Goal: Task Accomplishment & Management: Manage account settings

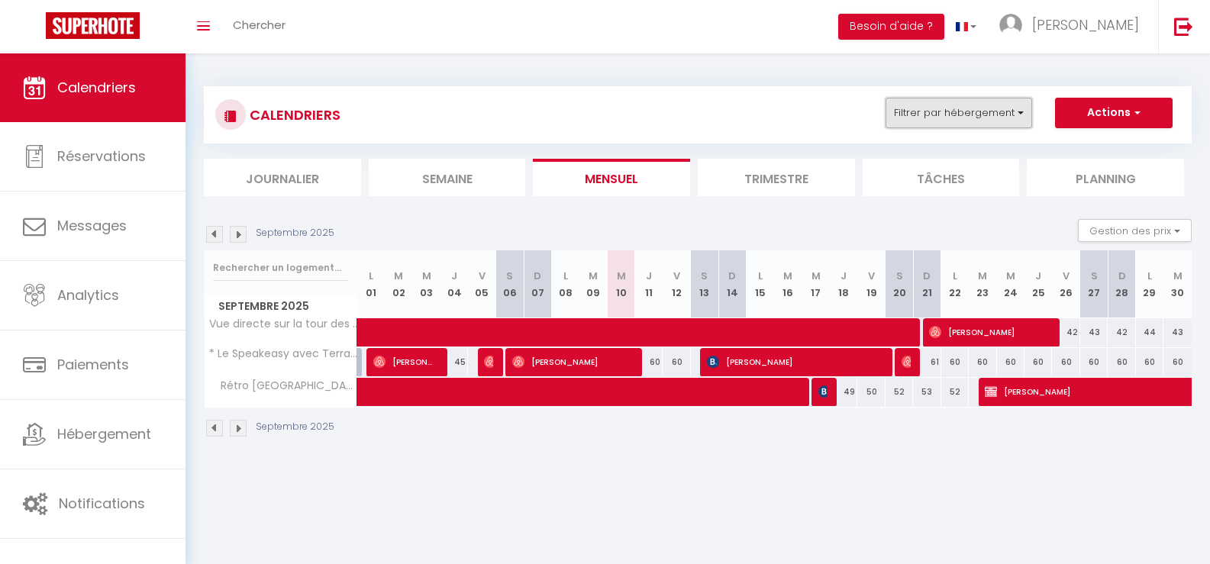
click at [1021, 118] on button "Filtrer par hébergement" at bounding box center [959, 113] width 147 height 31
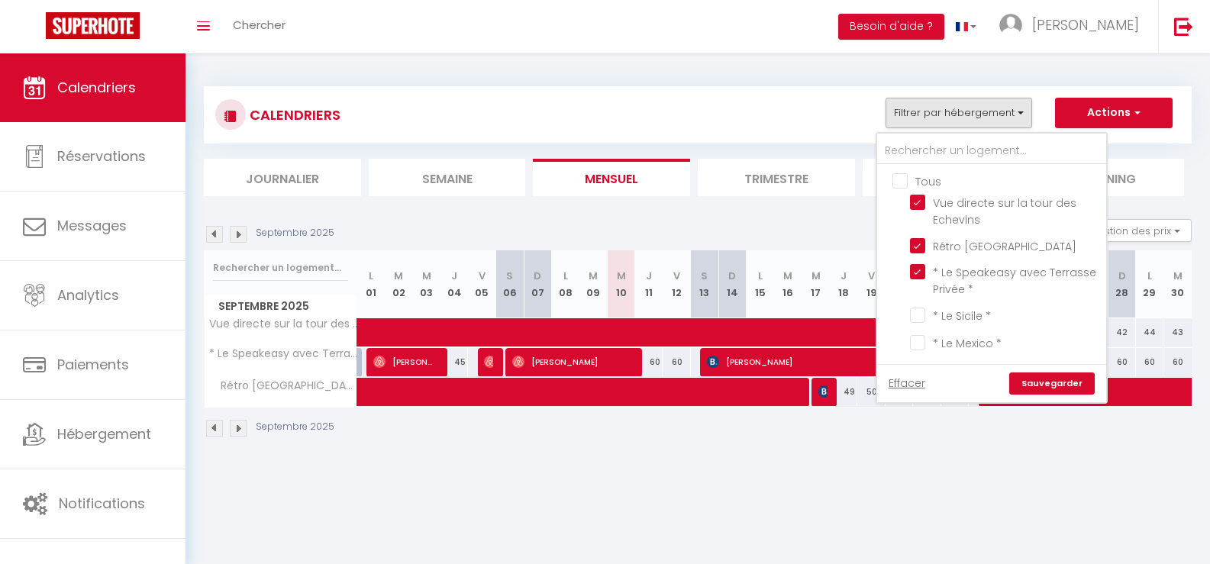
click at [903, 176] on input "Tous" at bounding box center [1007, 180] width 229 height 15
checkbox input "true"
click at [1074, 388] on link "Sauvegarder" at bounding box center [1053, 384] width 86 height 23
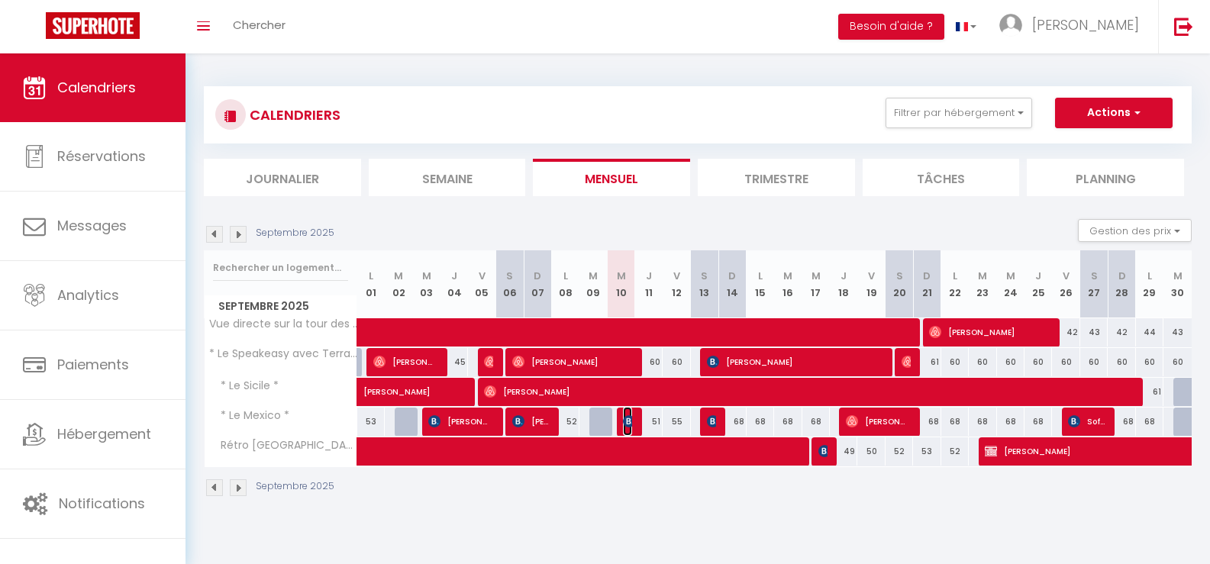
click at [629, 423] on img at bounding box center [629, 421] width 12 height 12
select select "OK"
select select "KO"
select select "0"
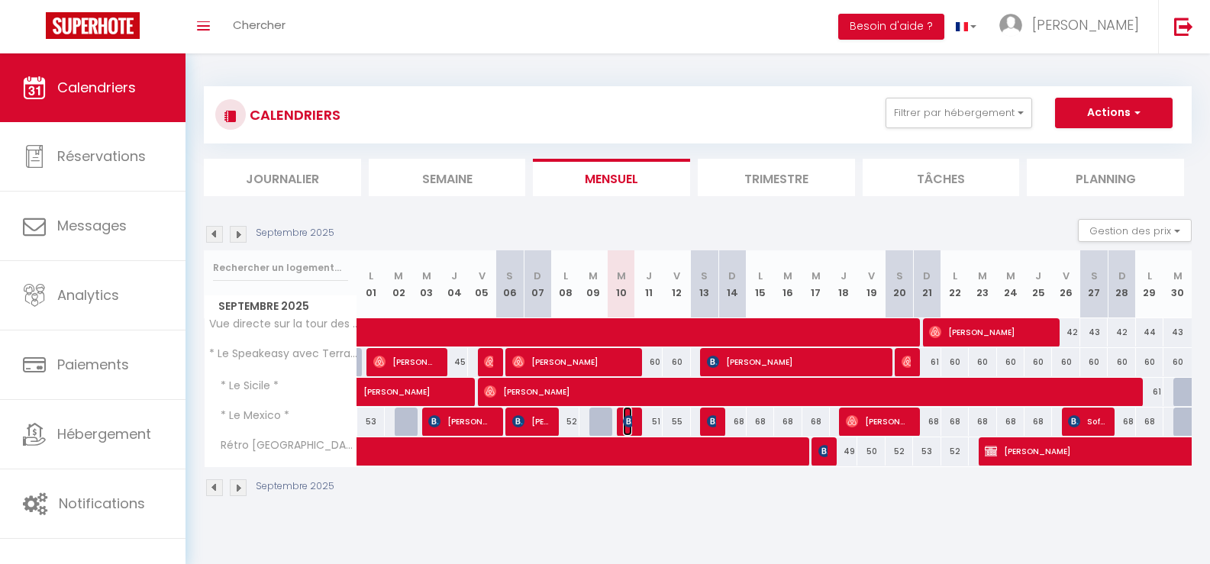
select select "1"
select select "41938"
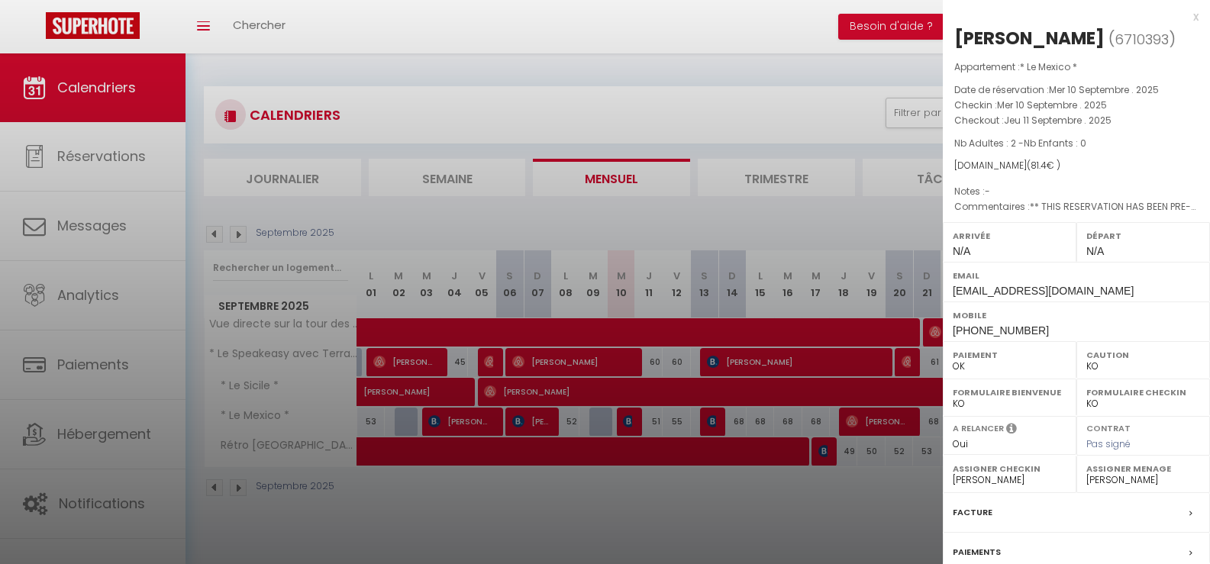
click at [1096, 363] on select "OK KO" at bounding box center [1144, 367] width 114 height 14
select select "OK"
click at [1087, 360] on select "OK KO" at bounding box center [1144, 367] width 114 height 14
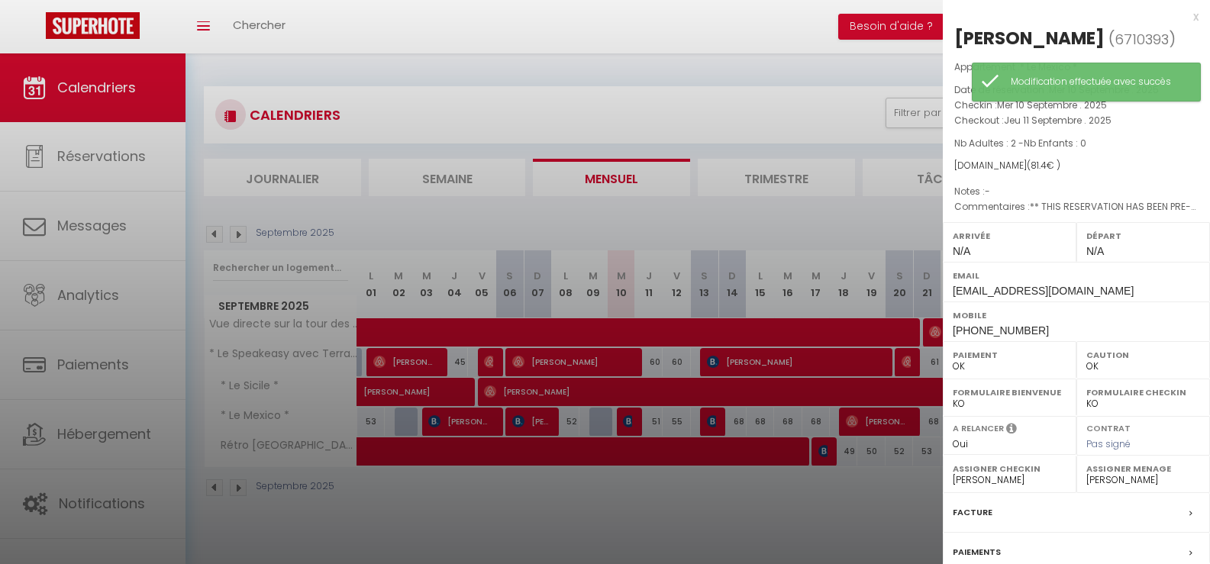
click at [907, 504] on div at bounding box center [605, 282] width 1210 height 564
